Goal: Navigation & Orientation: Find specific page/section

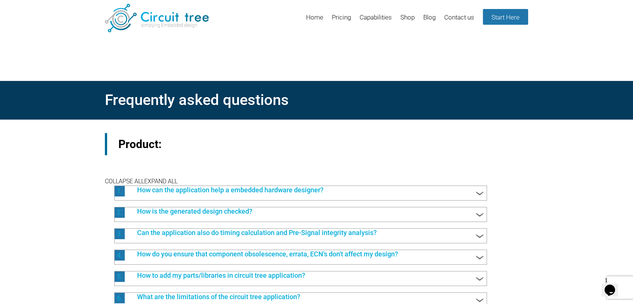
drag, startPoint x: 533, startPoint y: 153, endPoint x: 533, endPoint y: 140, distance: 12.7
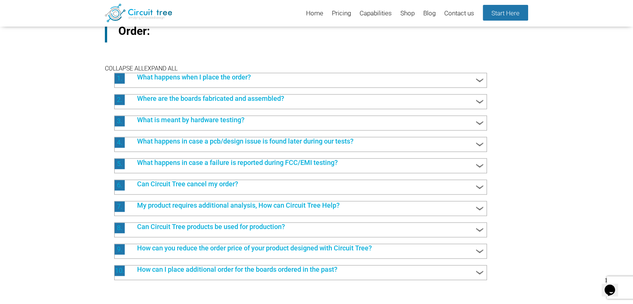
scroll to position [801, 0]
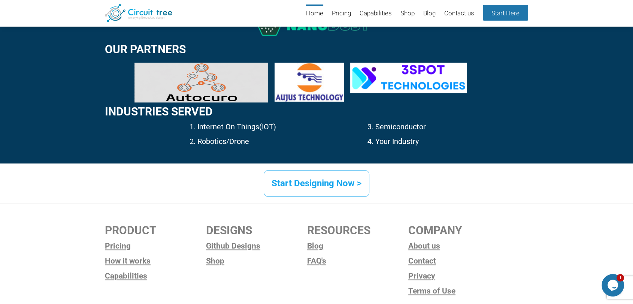
scroll to position [1139, 0]
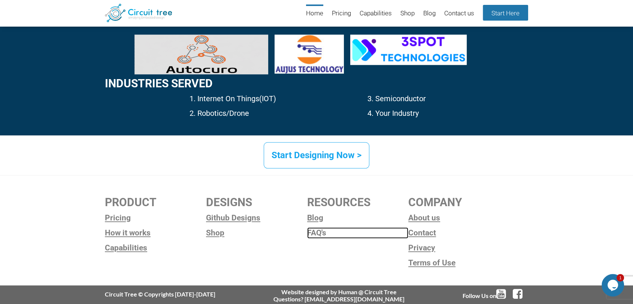
click at [320, 234] on link "FAQ's" at bounding box center [357, 232] width 101 height 11
